Goal: Navigation & Orientation: Go to known website

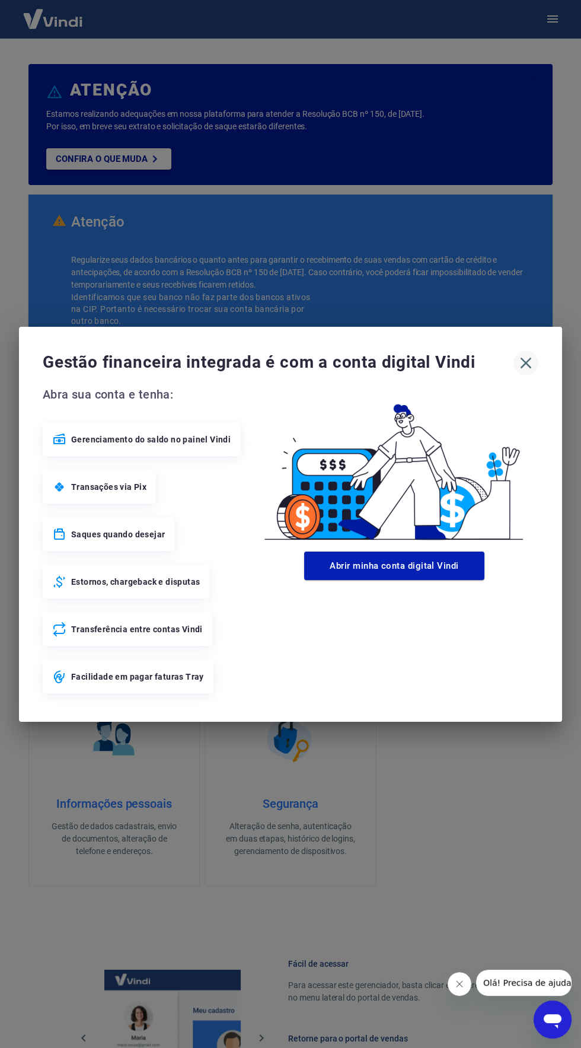
click at [526, 361] on icon "button" at bounding box center [526, 363] width 19 height 19
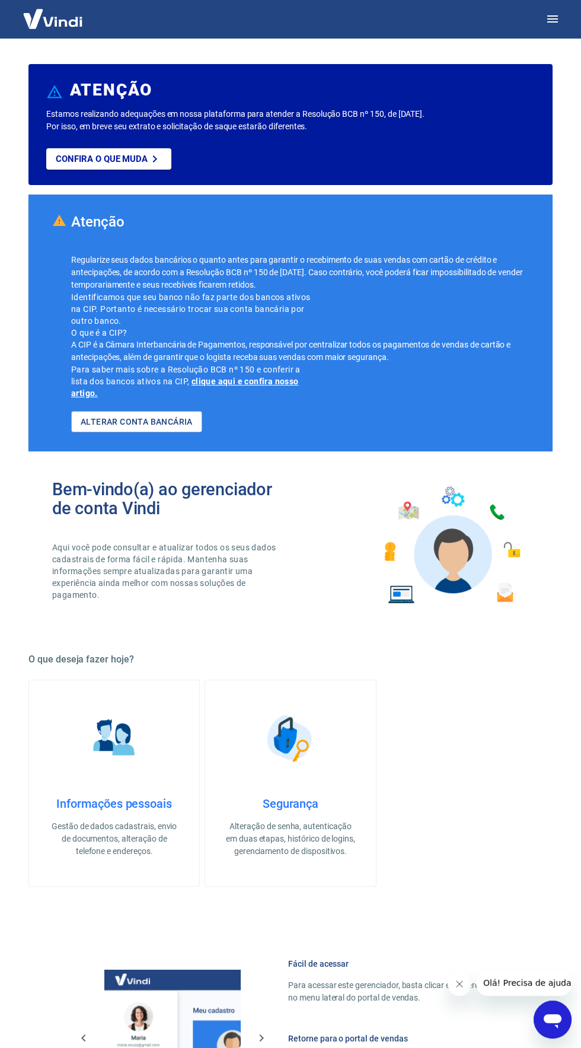
scroll to position [215, 0]
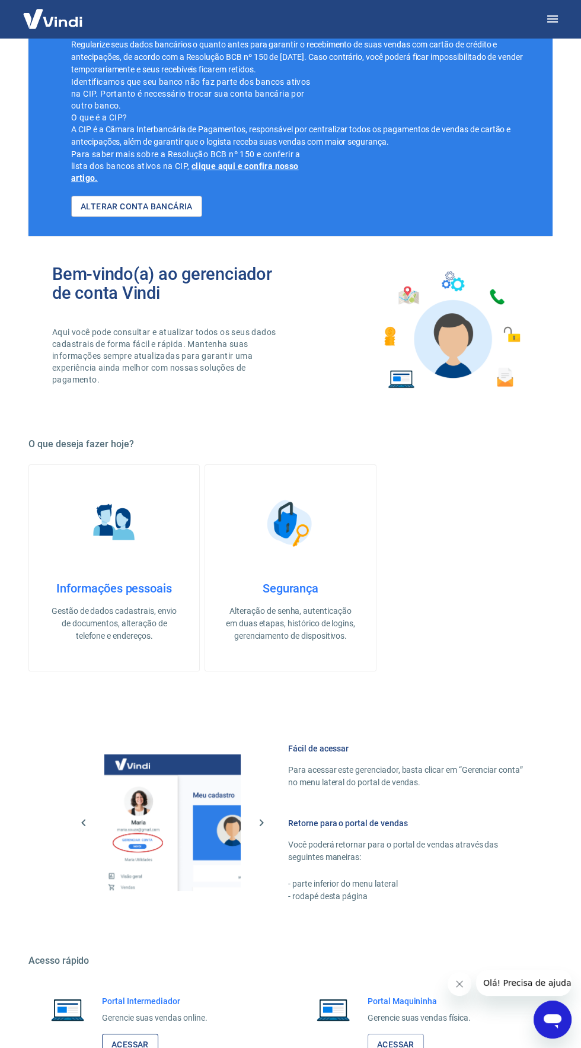
click at [107, 1048] on link "Acessar" at bounding box center [130, 1045] width 56 height 22
